Goal: Find contact information: Obtain details needed to contact an individual or organization

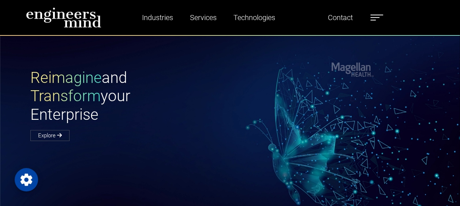
click at [378, 19] on label at bounding box center [377, 18] width 13 height 10
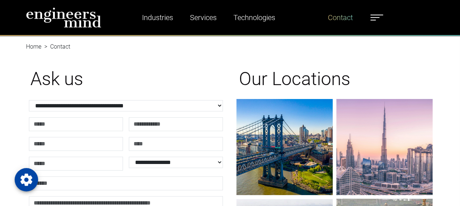
click at [343, 16] on link "Contact" at bounding box center [340, 17] width 31 height 17
click at [84, 18] on img at bounding box center [63, 17] width 75 height 21
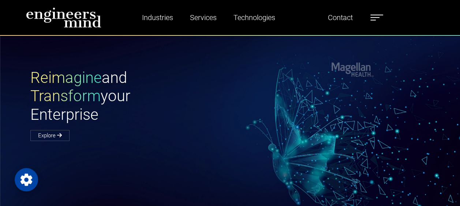
click at [279, 141] on div "Reimagine and Transform your Enterprise Explore" at bounding box center [234, 151] width 469 height 233
click at [378, 19] on label at bounding box center [377, 18] width 13 height 10
click at [212, 75] on h1 "Reimagine and Transform your Enterprise" at bounding box center [130, 96] width 200 height 55
